Goal: Task Accomplishment & Management: Use online tool/utility

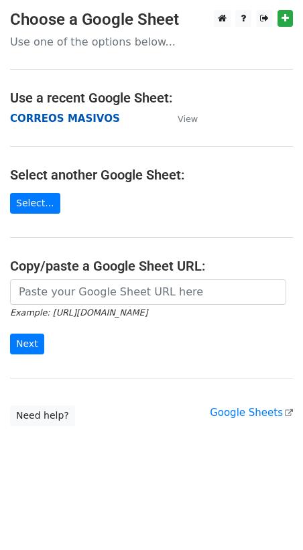
click at [71, 121] on strong "CORREOS MASIVOS" at bounding box center [65, 119] width 110 height 12
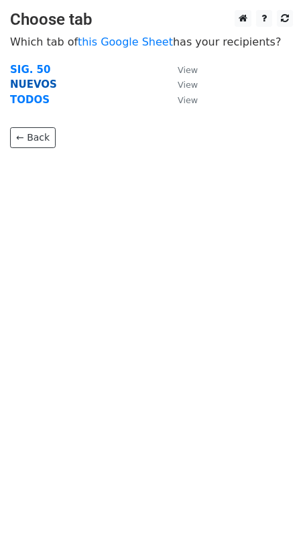
click at [20, 84] on strong "NUEVOS" at bounding box center [33, 84] width 47 height 12
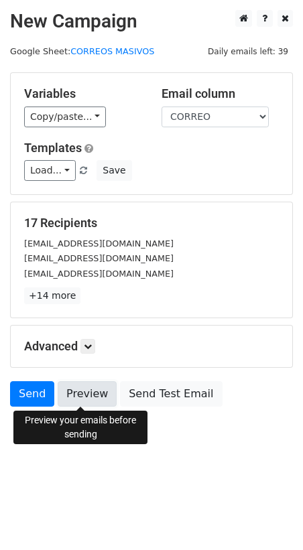
click at [93, 390] on link "Preview" at bounding box center [87, 393] width 59 height 25
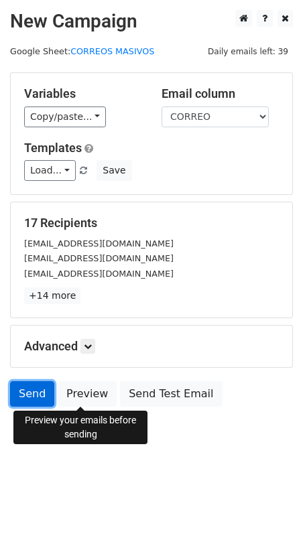
click at [23, 391] on link "Send" at bounding box center [32, 393] width 44 height 25
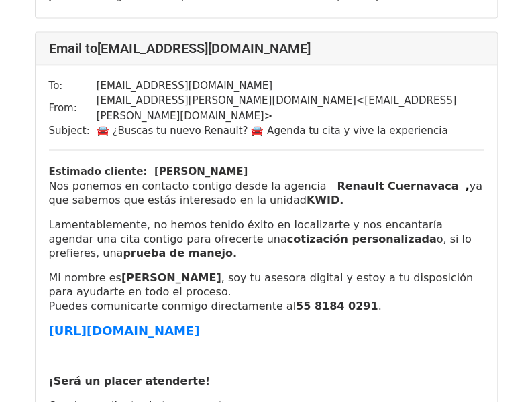
scroll to position [805, 0]
